Goal: Task Accomplishment & Management: Complete application form

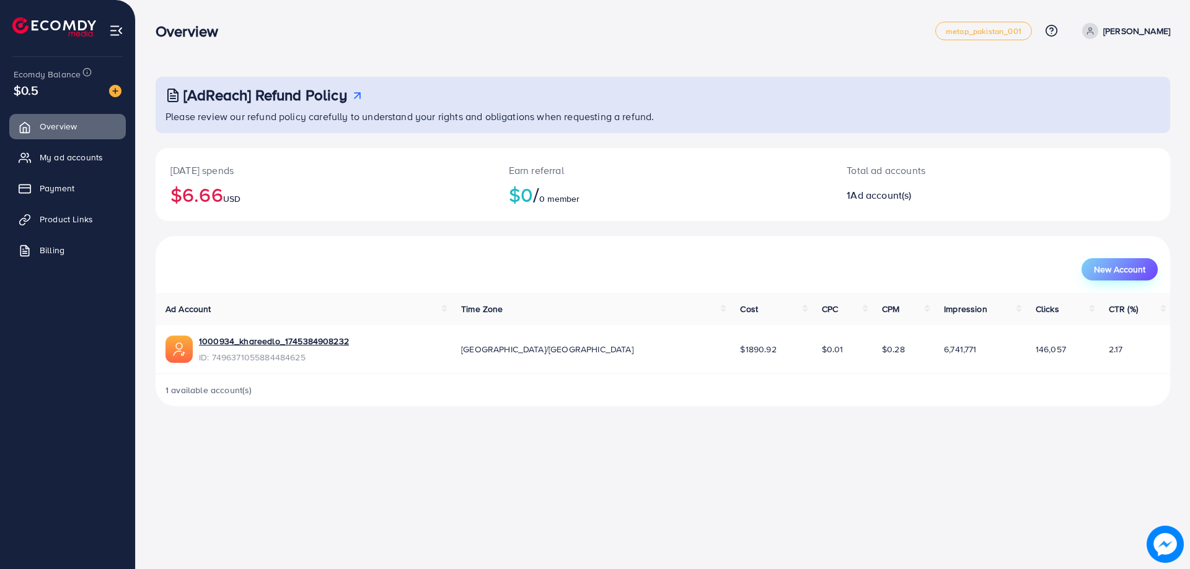
click at [1112, 267] on span "New Account" at bounding box center [1119, 269] width 51 height 9
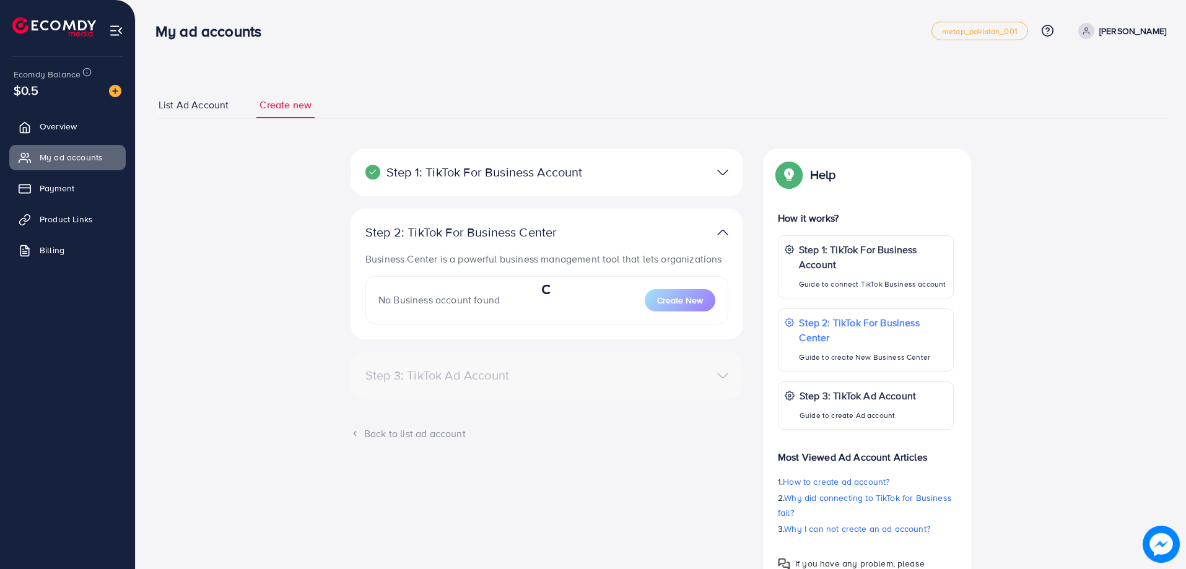
select select
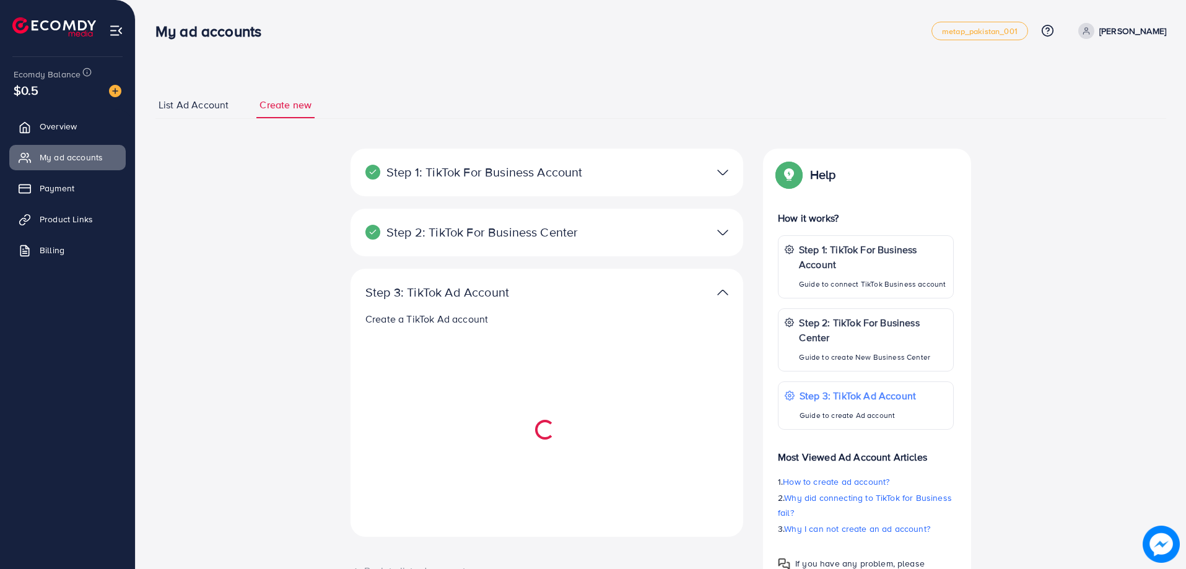
select select
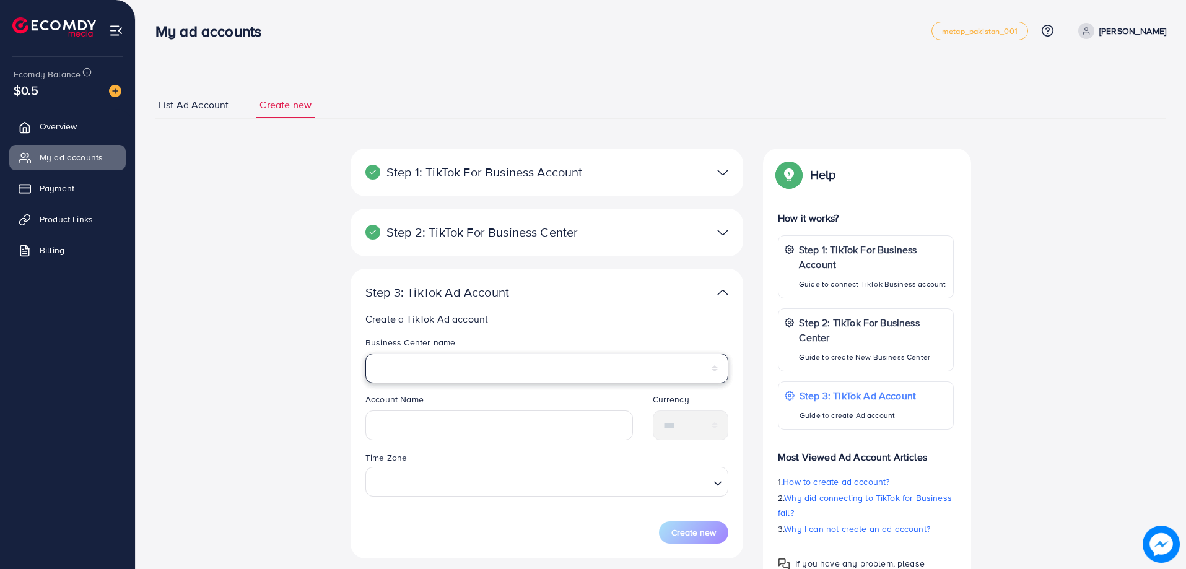
click at [539, 368] on select "*********" at bounding box center [547, 369] width 363 height 30
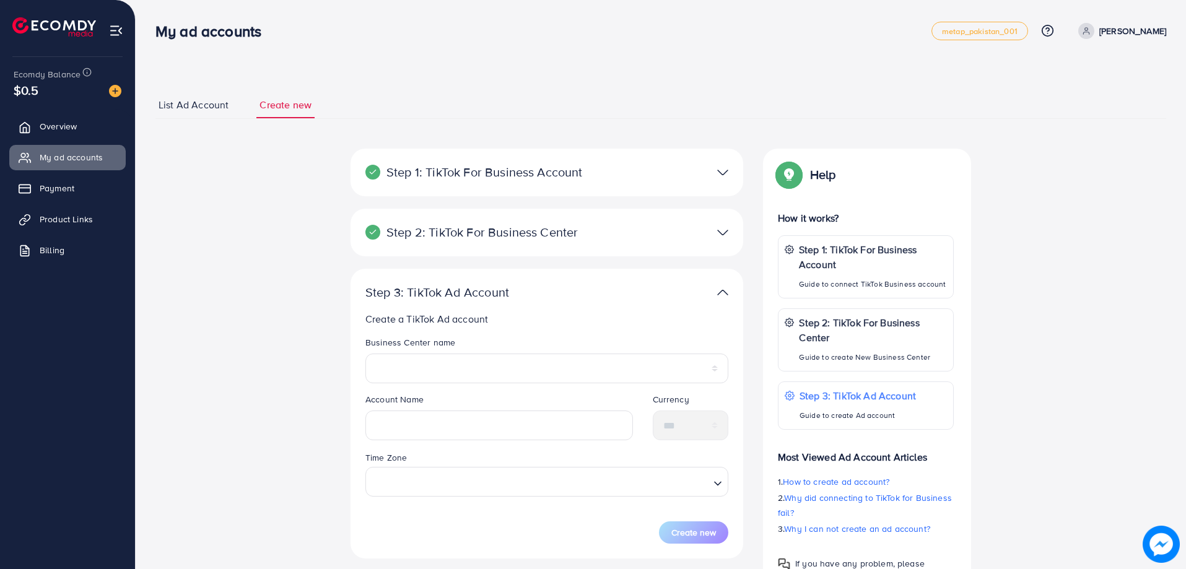
click at [637, 291] on div at bounding box center [675, 293] width 128 height 18
click at [602, 242] on div "Step 2: TikTok For Business Center Business Center is a powerful business manag…" at bounding box center [547, 233] width 393 height 48
click at [593, 183] on div "Step 1: TikTok For Business Account Connect to TikTok for Business to access al…" at bounding box center [547, 173] width 393 height 48
click at [724, 170] on img at bounding box center [722, 173] width 11 height 18
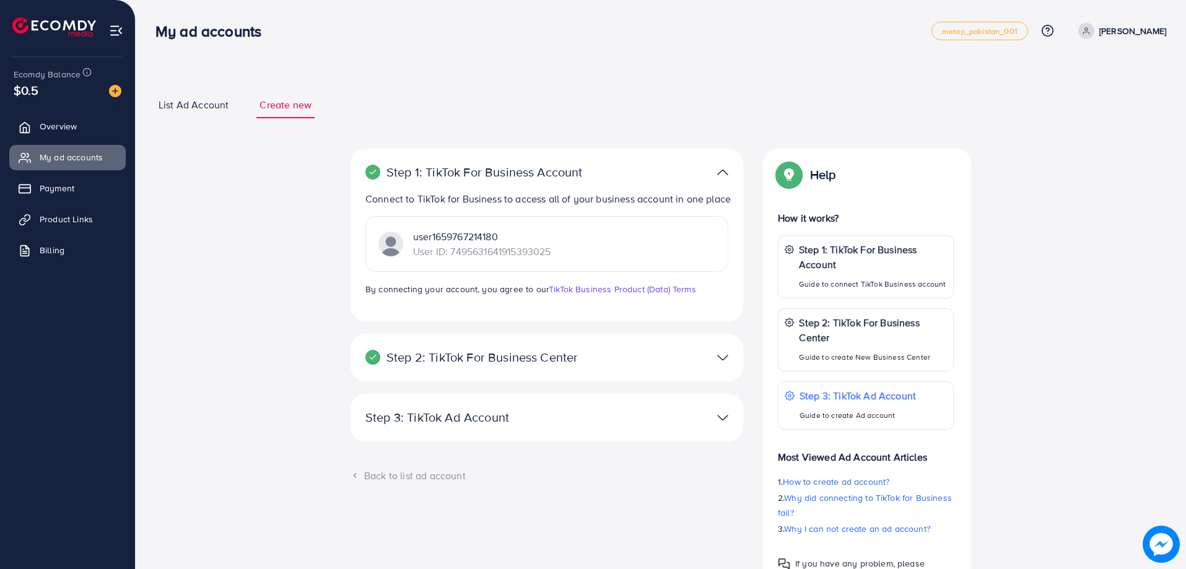
click at [725, 170] on img at bounding box center [722, 173] width 11 height 18
click at [725, 172] on img at bounding box center [722, 173] width 11 height 18
click at [208, 110] on span "List Ad Account" at bounding box center [194, 105] width 70 height 14
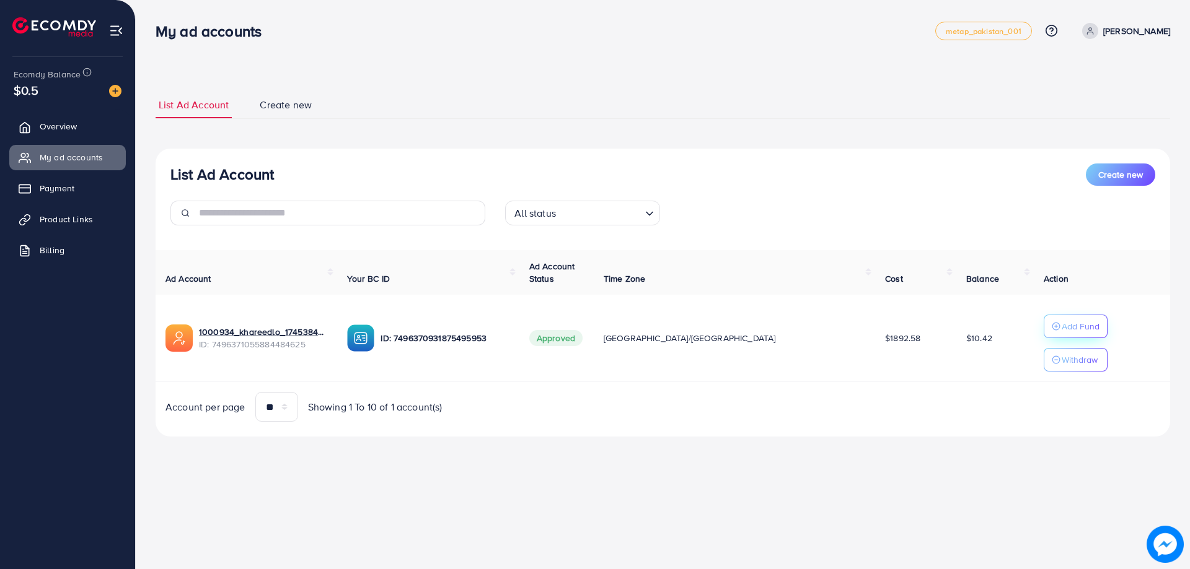
click at [1061, 322] on p "Add Fund" at bounding box center [1080, 326] width 38 height 15
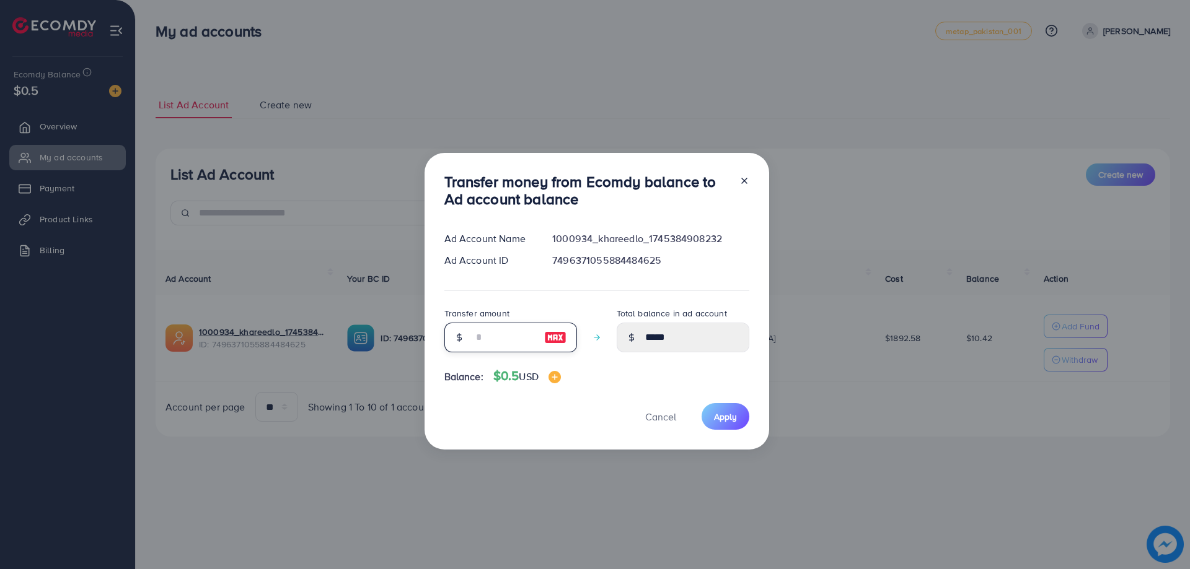
click at [479, 339] on input "number" at bounding box center [504, 338] width 62 height 30
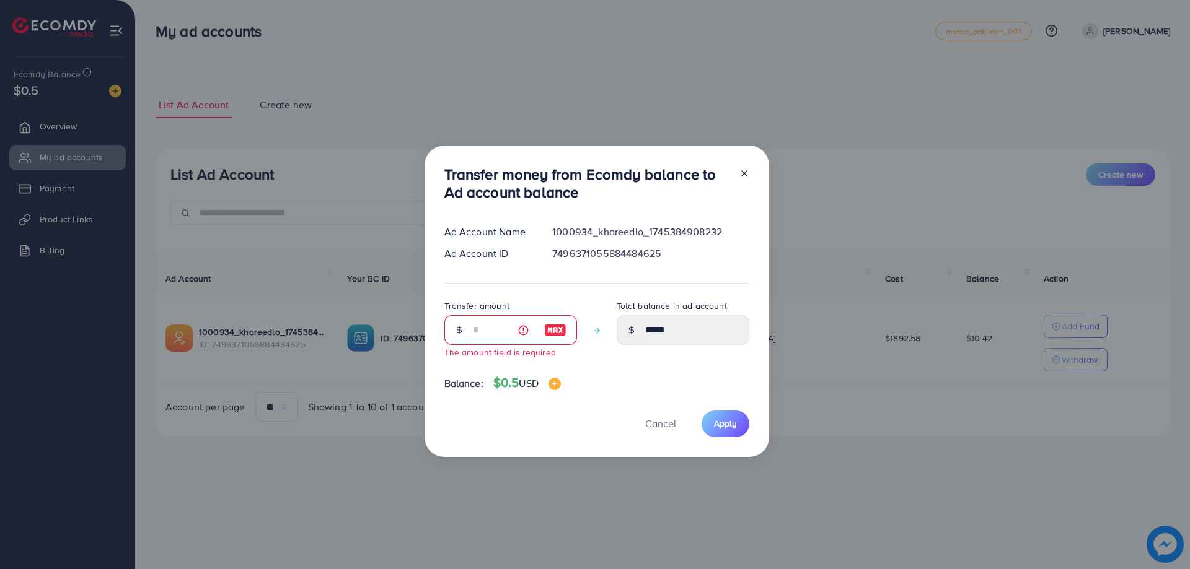
click at [740, 181] on div at bounding box center [739, 185] width 20 height 41
